Goal: Task Accomplishment & Management: Use online tool/utility

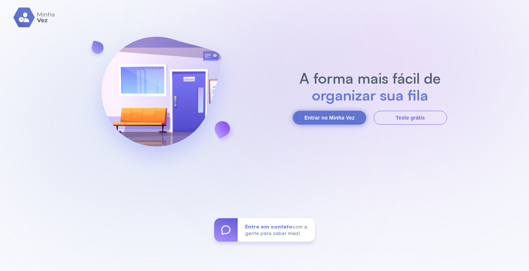
click at [342, 116] on button "Entrar no Minha Vez" at bounding box center [329, 118] width 73 height 14
click at [331, 114] on button "Entrar no Minha Vez" at bounding box center [329, 118] width 73 height 14
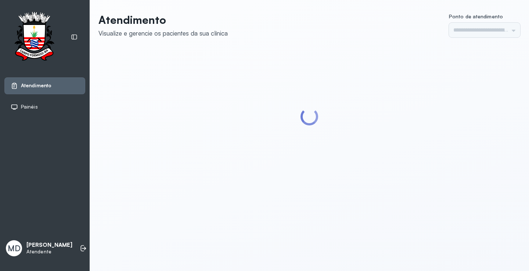
type input "*********"
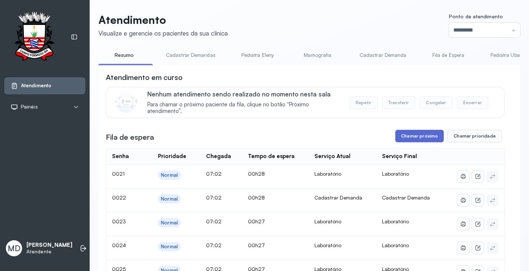
click at [412, 137] on button "Chamar próximo" at bounding box center [419, 136] width 48 height 12
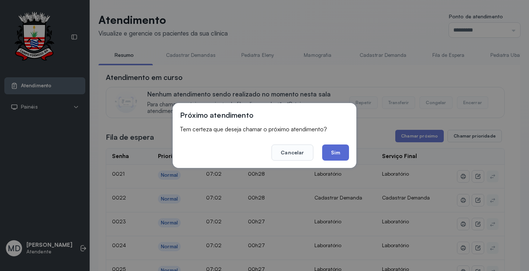
click at [334, 155] on button "Sim" at bounding box center [335, 153] width 27 height 16
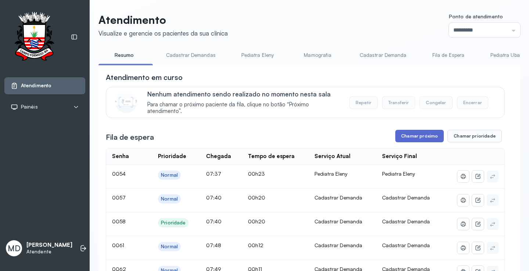
click at [412, 138] on button "Chamar próximo" at bounding box center [419, 136] width 48 height 12
click at [422, 139] on button "Chamar próximo" at bounding box center [419, 136] width 48 height 12
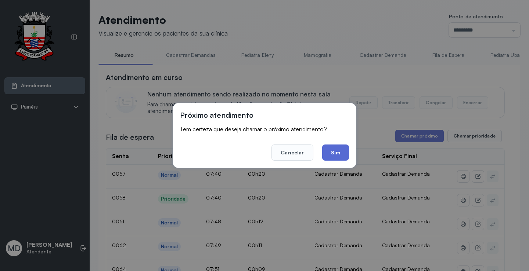
click at [338, 153] on button "Sim" at bounding box center [335, 153] width 27 height 16
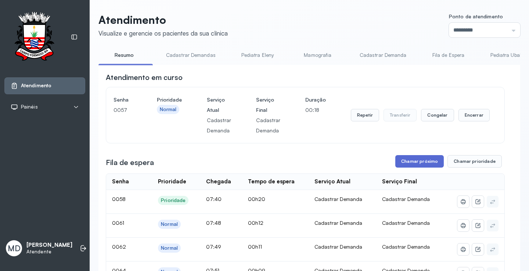
click at [420, 160] on button "Chamar próximo" at bounding box center [419, 161] width 48 height 12
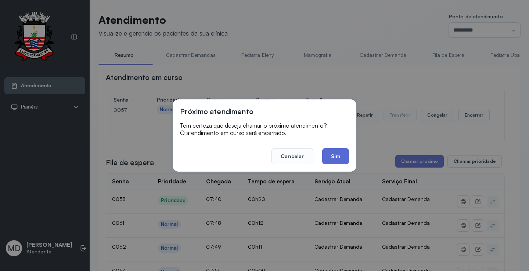
click at [338, 158] on button "Sim" at bounding box center [335, 156] width 27 height 16
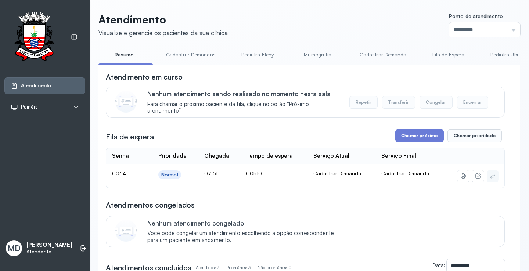
scroll to position [37, 0]
